Goal: Task Accomplishment & Management: Use online tool/utility

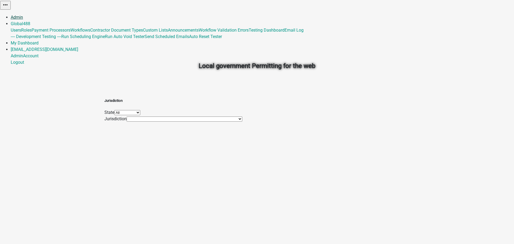
click at [23, 15] on link "Admin" at bounding box center [17, 17] width 12 height 5
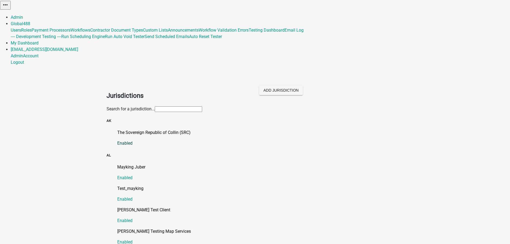
click at [170, 129] on p "The Sovereign Republic of Collin (SRC)" at bounding box center [260, 132] width 287 height 6
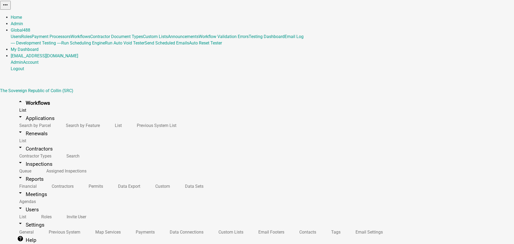
select select "3"
select select
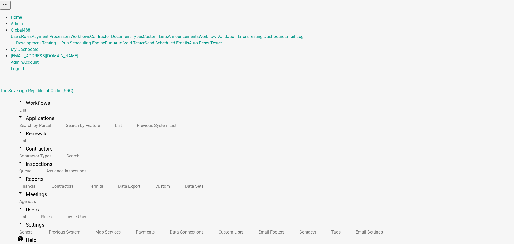
drag, startPoint x: 273, startPoint y: 49, endPoint x: 70, endPoint y: 34, distance: 203.1
type input "PER2-5289 - Double-quote in activity name errors when its a current activity in…"
drag, startPoint x: 101, startPoint y: 182, endPoint x: 98, endPoint y: 190, distance: 9.1
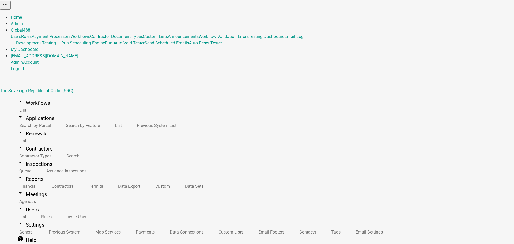
select select "79897ef5-ff32-470f-a3c8-8d023410b5ba"
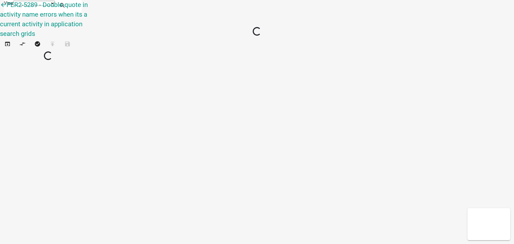
select select "1"
drag, startPoint x: 25, startPoint y: 224, endPoint x: 246, endPoint y: 188, distance: 223.9
click at [240, 56] on div "arrow_back PER2-5289 - Double-quote in activity name errors when its a current …" at bounding box center [257, 28] width 514 height 56
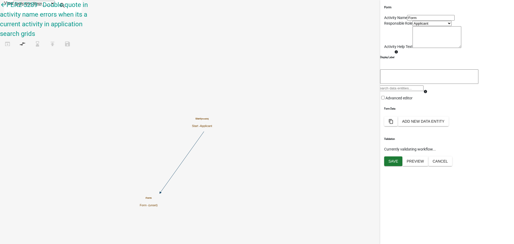
click at [418, 21] on input "Form" at bounding box center [431, 18] width 47 height 6
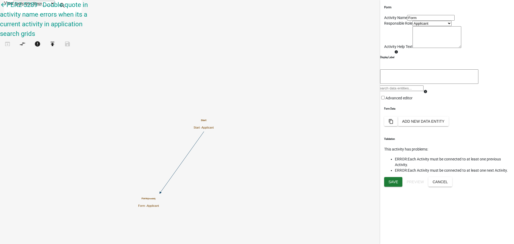
click at [418, 21] on input "Form" at bounding box center [431, 18] width 47 height 6
click at [419, 21] on input "Form" at bounding box center [431, 18] width 47 height 6
paste input "ill out “this” f"
type input "Fill out “this” form"
click at [395, 184] on span "Save" at bounding box center [394, 182] width 10 height 4
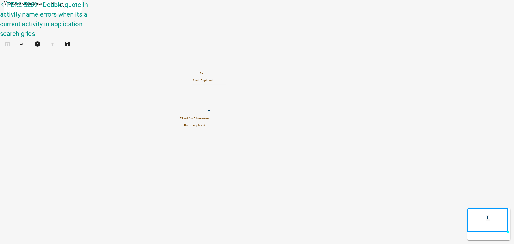
click at [160, 138] on icon "Start Start - Applicant Fill out “this” form (invalid) Form - Applicant" at bounding box center [257, 122] width 514 height 244
drag, startPoint x: 29, startPoint y: 179, endPoint x: 319, endPoint y: 178, distance: 290.2
click at [319, 56] on div "arrow_back PER2-5289 - Double-quote in activity name errors when its a current …" at bounding box center [257, 28] width 514 height 56
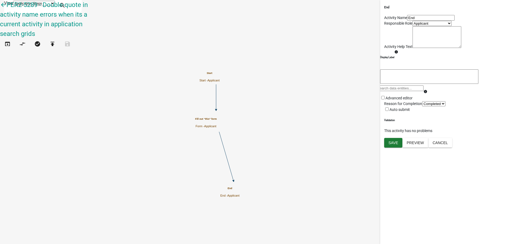
click at [212, 57] on icon "Start Start - Applicant Fill out “this” form Form - Applicant End End - Applica…" at bounding box center [257, 122] width 514 height 244
drag, startPoint x: 28, startPoint y: 30, endPoint x: 76, endPoint y: 34, distance: 48.7
click at [26, 41] on icon "compare_arrows" at bounding box center [22, 45] width 6 height 8
click at [56, 41] on icon "publish" at bounding box center [52, 45] width 6 height 8
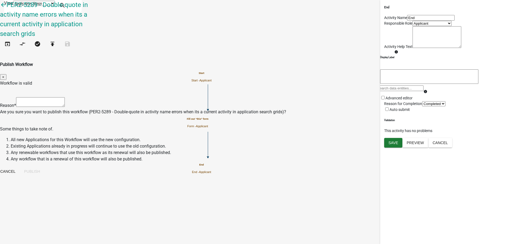
click at [65, 97] on textarea at bounding box center [40, 102] width 49 height 10
drag, startPoint x: 219, startPoint y: 58, endPoint x: 238, endPoint y: 59, distance: 18.8
click at [65, 97] on textarea "created workflow for testing PEWR2-5289" at bounding box center [40, 102] width 49 height 10
type textarea "created workflow for testing PER2-5289"
click at [44, 167] on button "Publish" at bounding box center [32, 172] width 25 height 10
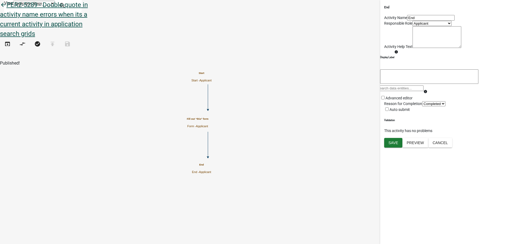
click at [6, 9] on icon "arrow_back" at bounding box center [3, 6] width 6 height 8
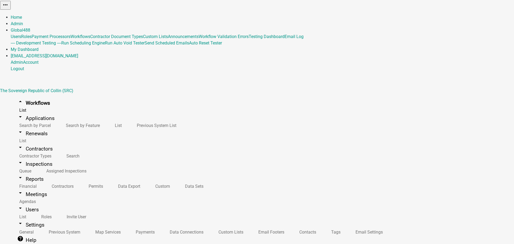
drag, startPoint x: 368, startPoint y: 46, endPoint x: 408, endPoint y: 33, distance: 41.4
